Goal: Task Accomplishment & Management: Manage account settings

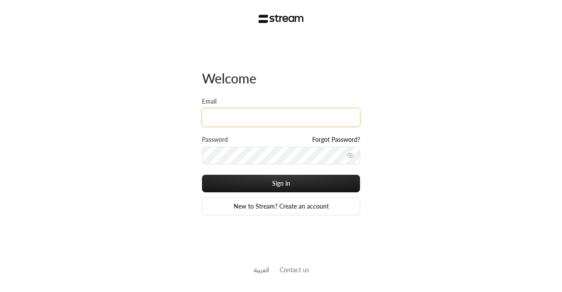
click at [240, 123] on input "Email" at bounding box center [281, 117] width 158 height 18
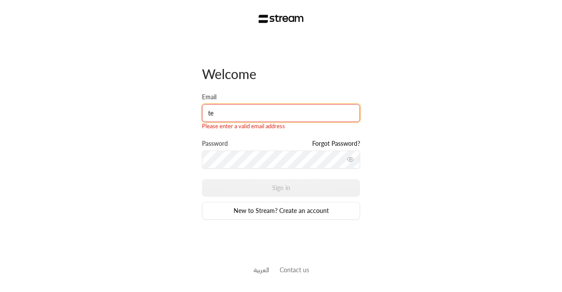
type input "[EMAIL_ADDRESS][DOMAIN_NAME]"
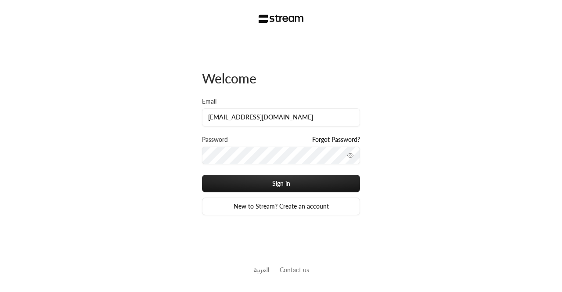
click at [349, 155] on icon "toggle password visibility" at bounding box center [350, 155] width 7 height 7
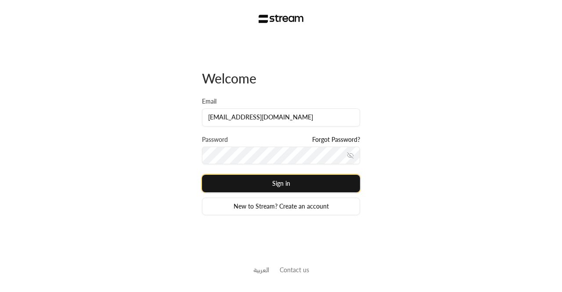
click at [251, 186] on button "Sign in" at bounding box center [281, 184] width 158 height 18
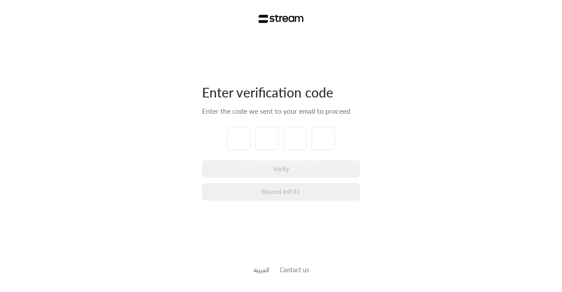
click at [13, 9] on div "Enter verification code Enter the code we sent to your email to proceed Verify …" at bounding box center [281, 146] width 562 height 292
click at [13, 3] on div "Enter verification code Enter the code we sent to your email to proceed Verify …" at bounding box center [281, 146] width 562 height 292
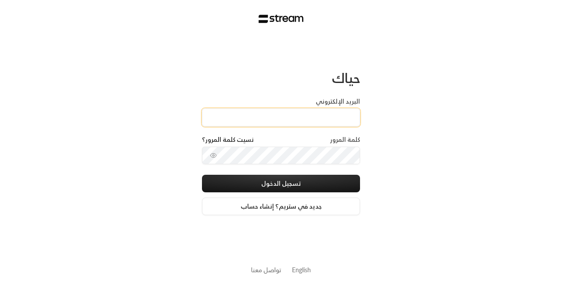
drag, startPoint x: 0, startPoint y: 0, endPoint x: 218, endPoint y: 119, distance: 248.3
click at [218, 119] on input "البريد الإلكتروني" at bounding box center [281, 117] width 158 height 18
click at [229, 74] on div "حياك" at bounding box center [281, 83] width 158 height 27
drag, startPoint x: 0, startPoint y: 0, endPoint x: 272, endPoint y: 119, distance: 296.6
click at [272, 119] on input "البريد الإلكتروني" at bounding box center [281, 117] width 158 height 18
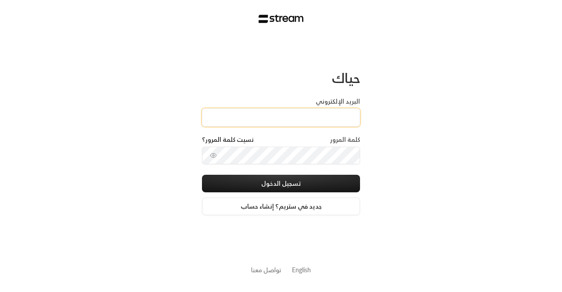
paste input "technology+su93radm1n_alrowad@streampay.sa"
type input "technology+su93radm1n_alrowad@streampay.sa"
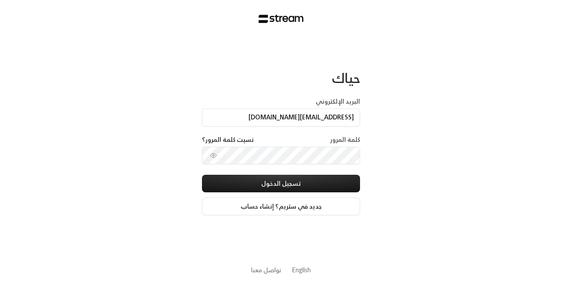
click at [212, 156] on icon "toggle password visibility" at bounding box center [213, 155] width 7 height 7
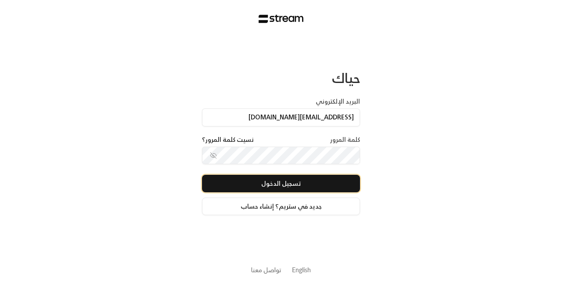
click at [256, 180] on button "تسجيل الدخول" at bounding box center [281, 184] width 158 height 18
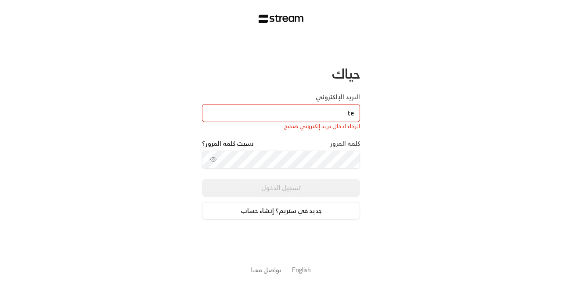
type input "[EMAIL_ADDRESS][DOMAIN_NAME]"
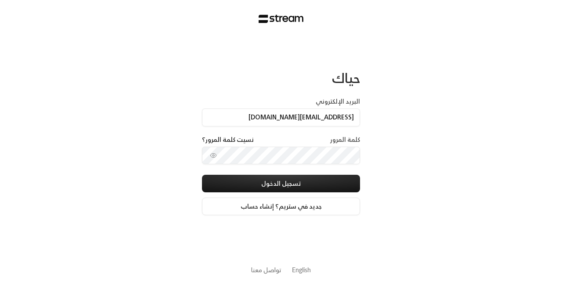
click at [213, 159] on button "toggle password visibility" at bounding box center [213, 155] width 14 height 14
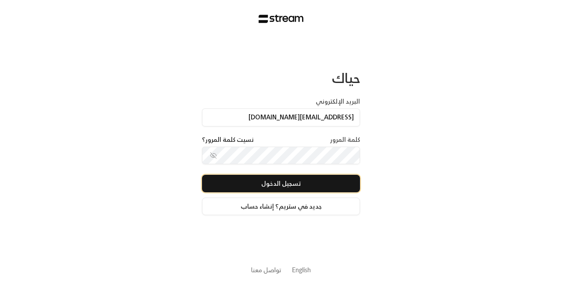
click at [284, 189] on button "تسجيل الدخول" at bounding box center [281, 184] width 158 height 18
